Goal: Task Accomplishment & Management: Use online tool/utility

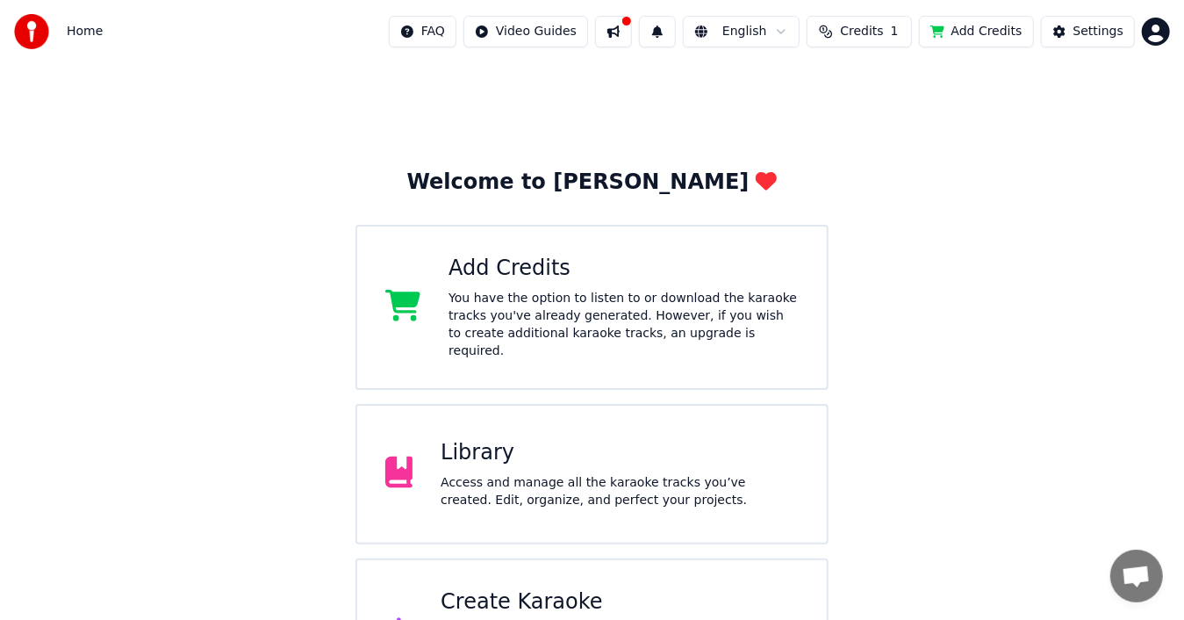
click at [457, 449] on div "Library Access and manage all the karaoke tracks you’ve created. Edit, organize…" at bounding box center [620, 474] width 358 height 70
click at [553, 588] on div "Create Karaoke" at bounding box center [620, 602] width 358 height 28
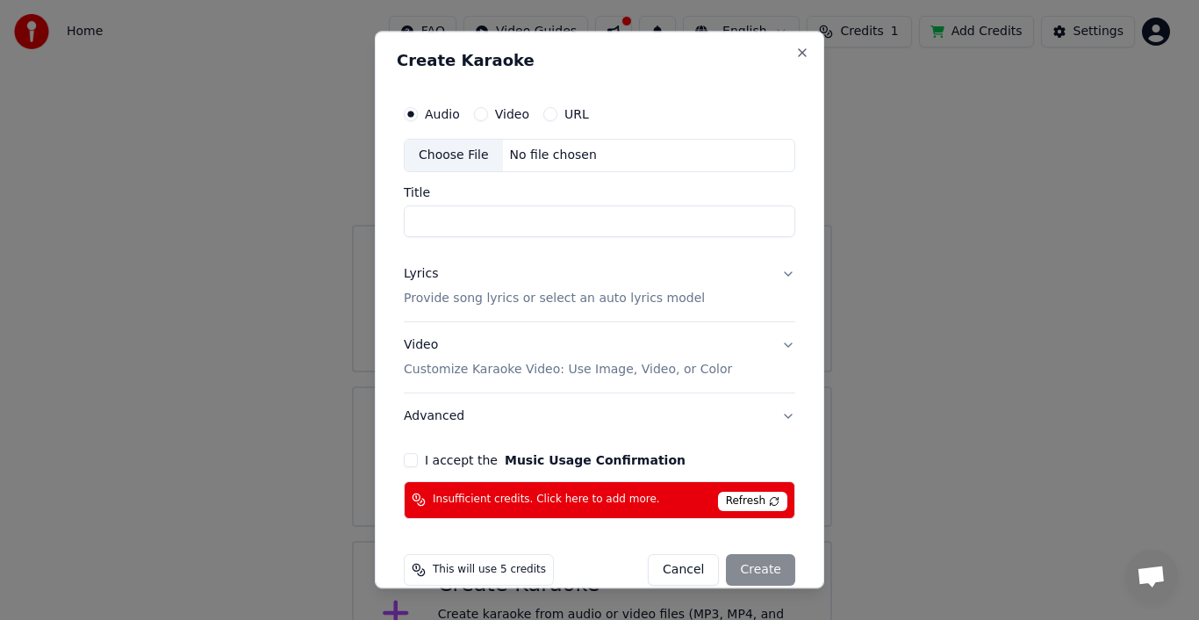
click at [445, 158] on div "Choose File" at bounding box center [454, 156] width 98 height 32
type input "**********"
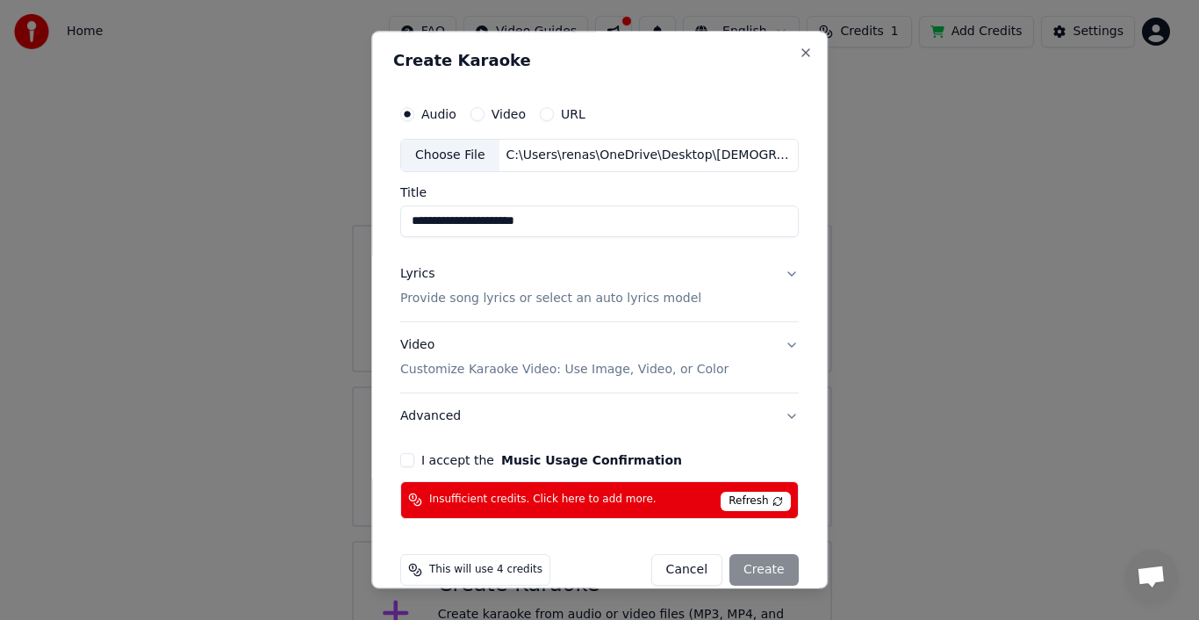
click at [602, 298] on p "Provide song lyrics or select an auto lyrics model" at bounding box center [550, 299] width 301 height 18
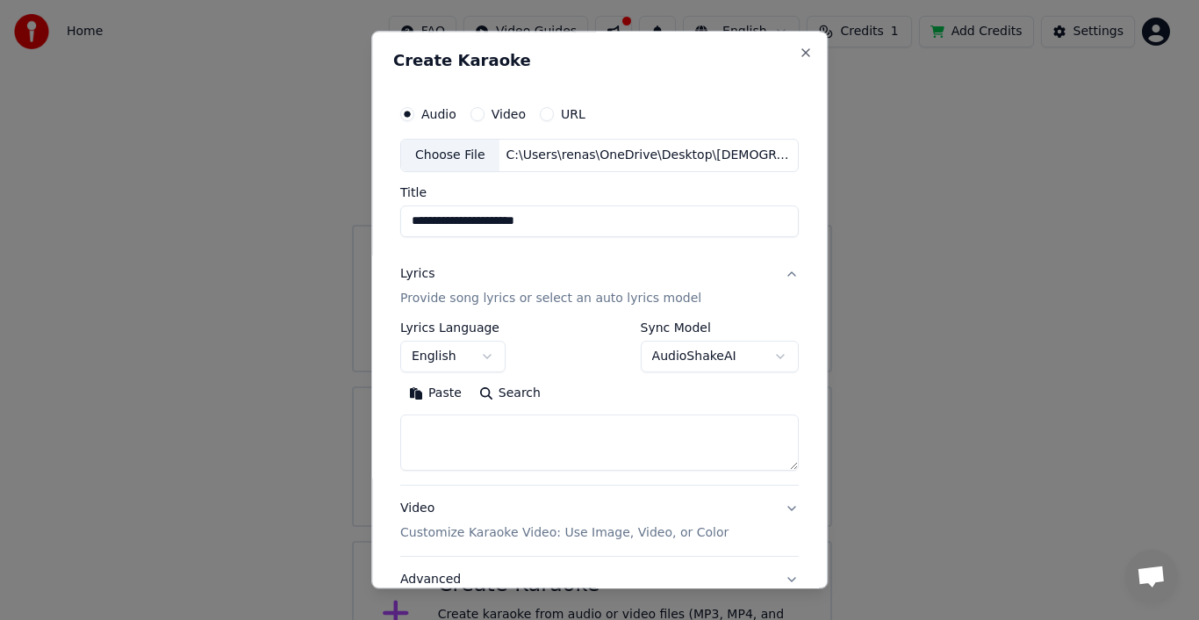
click at [502, 393] on button "Search" at bounding box center [509, 393] width 79 height 28
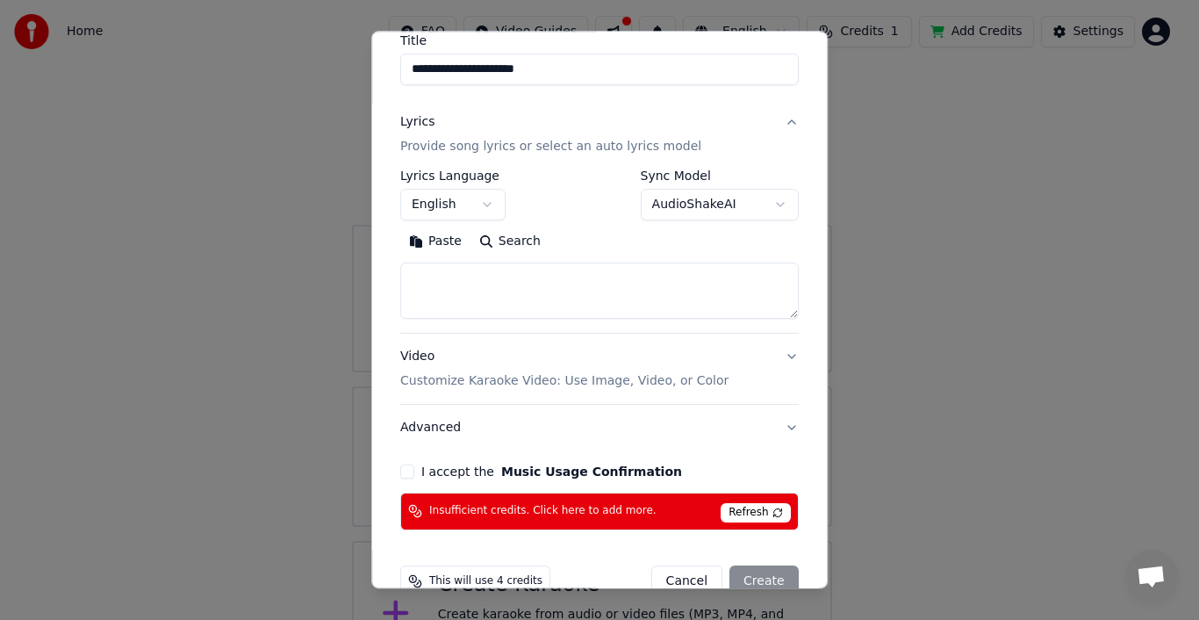
scroll to position [153, 0]
click at [406, 469] on button "I accept the Music Usage Confirmation" at bounding box center [407, 470] width 14 height 14
click at [765, 504] on span "Refresh" at bounding box center [755, 511] width 69 height 19
click at [621, 506] on span "Insufficient credits. Click here to add more." at bounding box center [542, 511] width 227 height 14
